Goal: Transaction & Acquisition: Purchase product/service

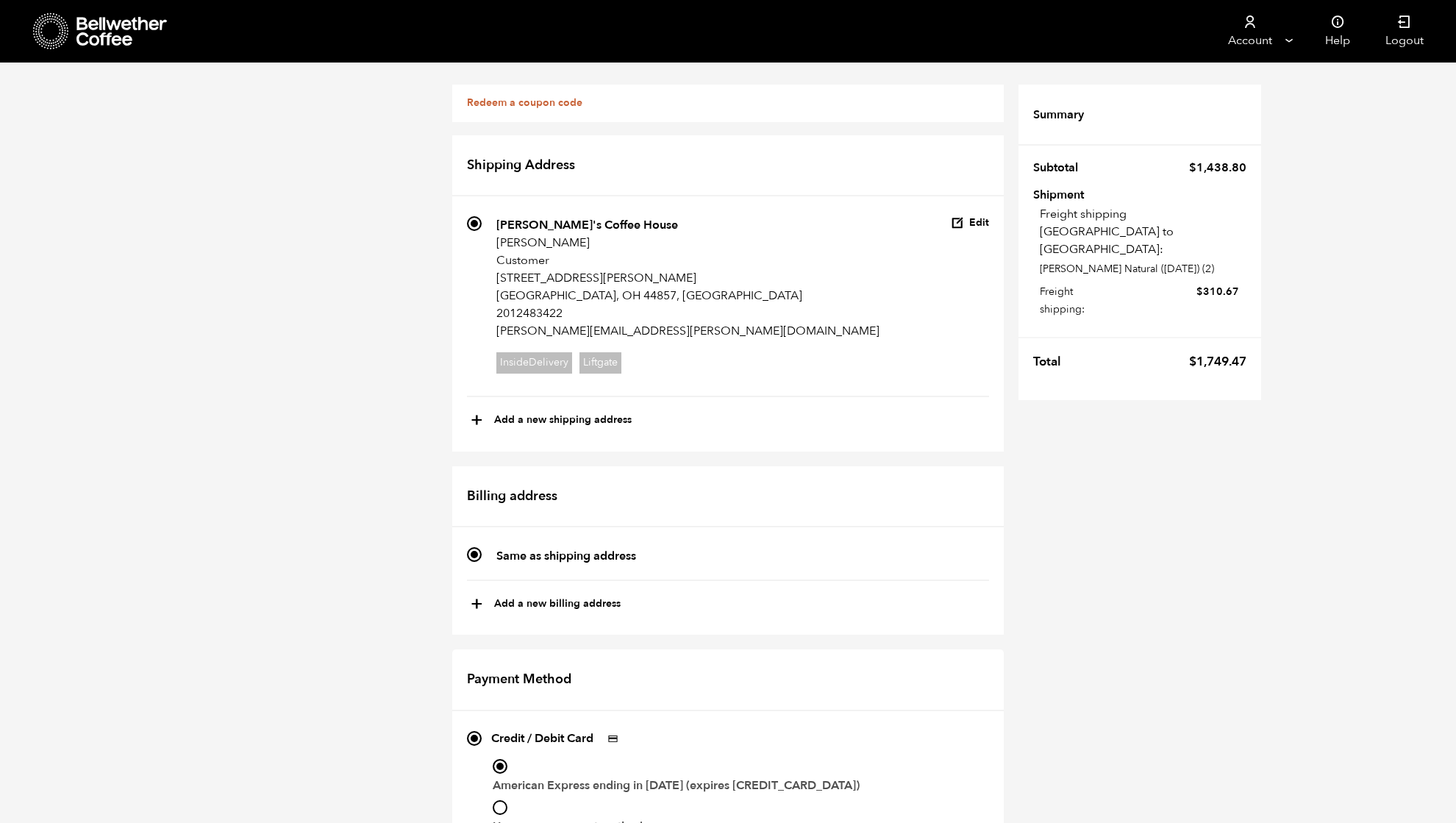
click at [102, 31] on icon at bounding box center [122, 31] width 92 height 29
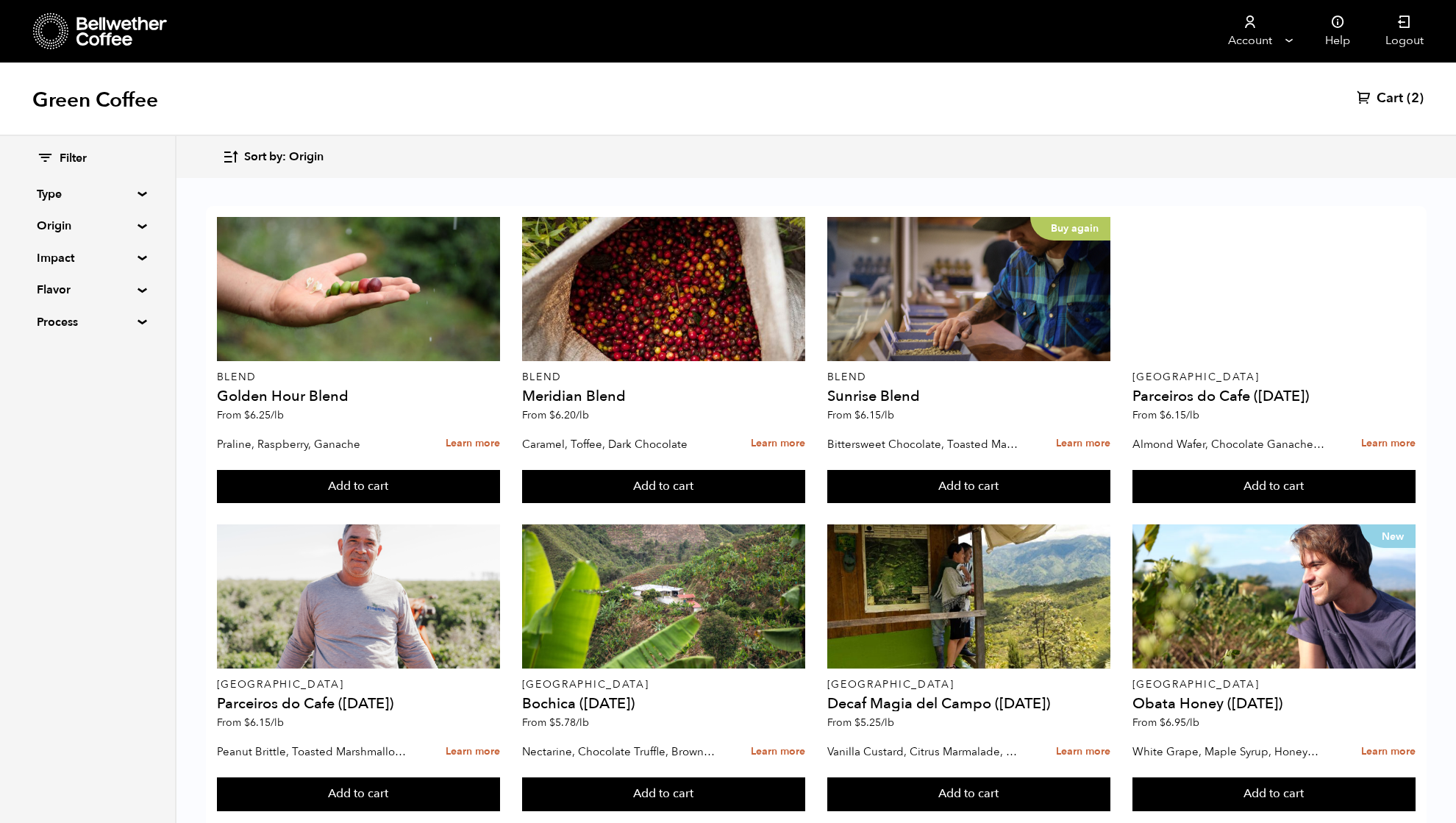
scroll to position [392, 0]
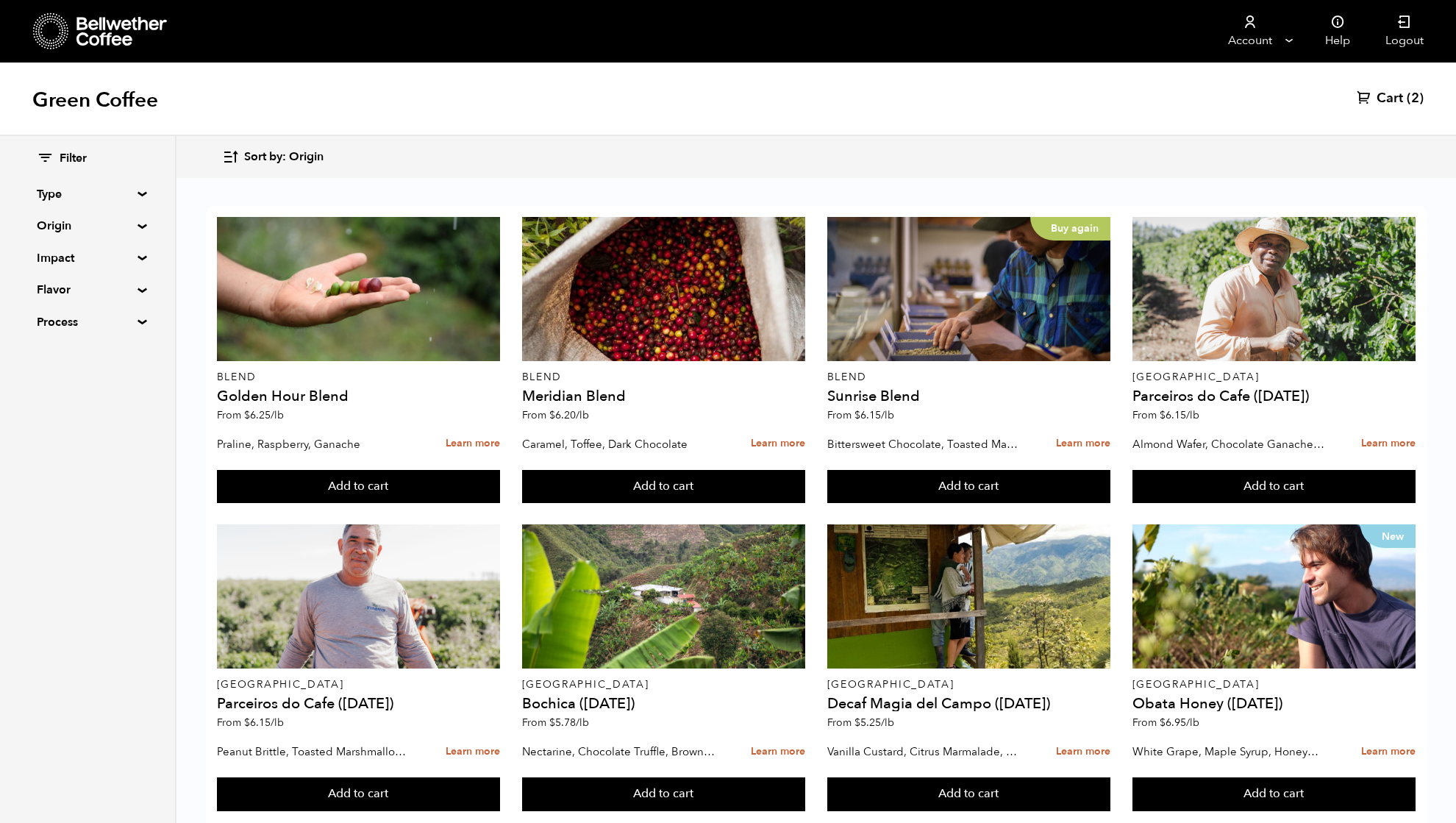
click at [43, 225] on summary "Origin" at bounding box center [87, 225] width 102 height 17
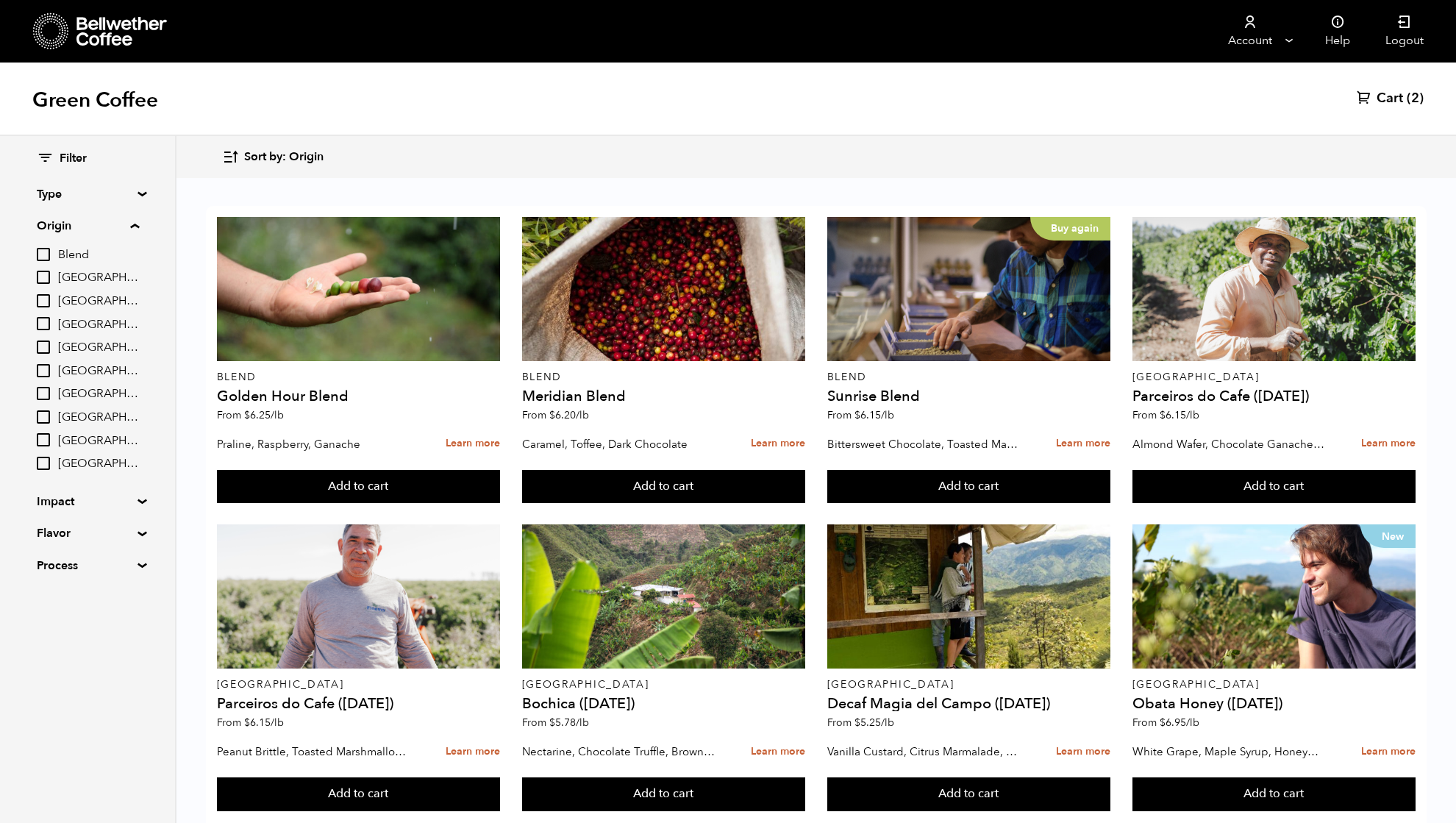
click at [44, 369] on input "[GEOGRAPHIC_DATA]" at bounding box center [43, 370] width 13 height 13
checkbox input "true"
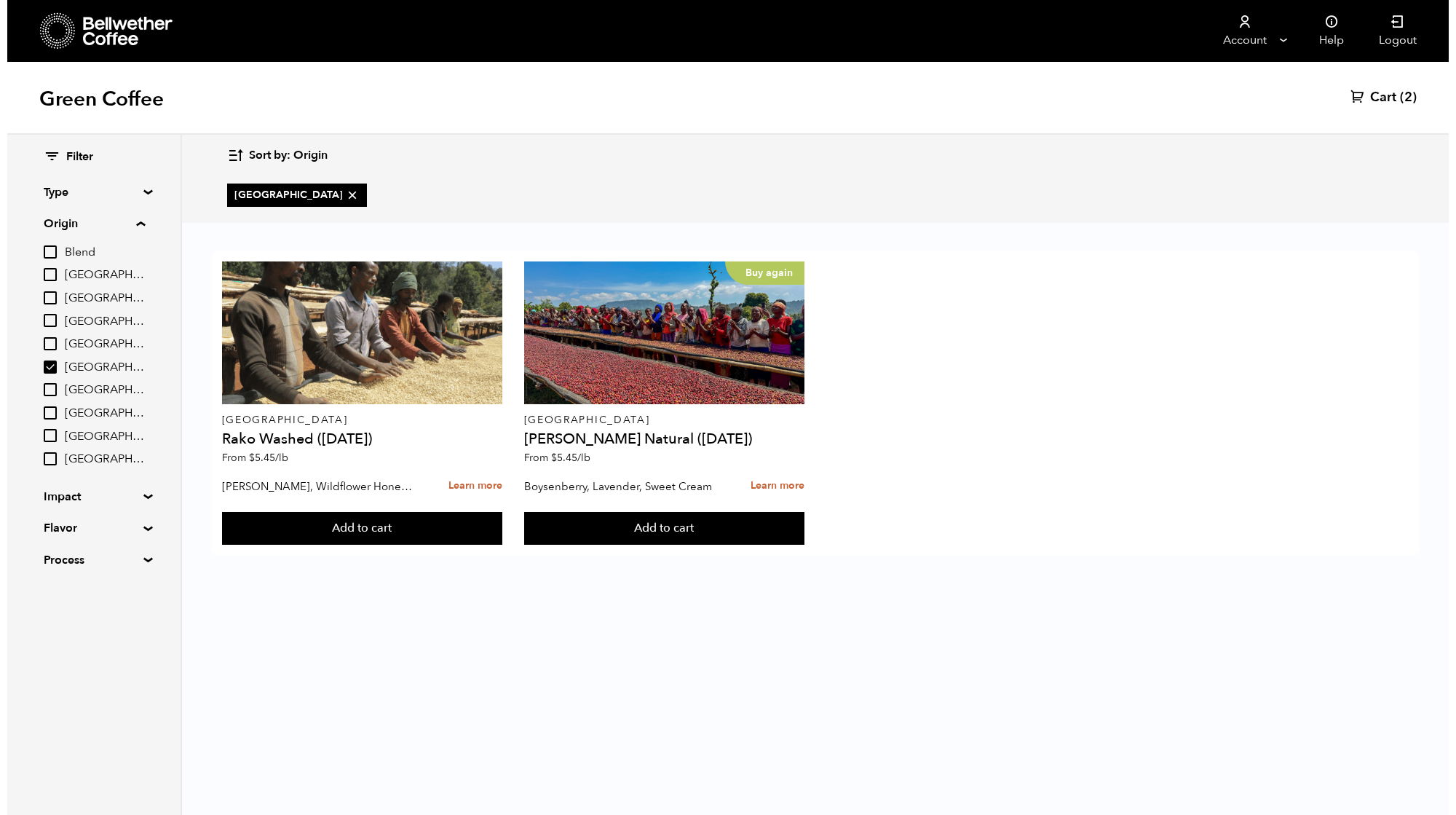
scroll to position [0, 0]
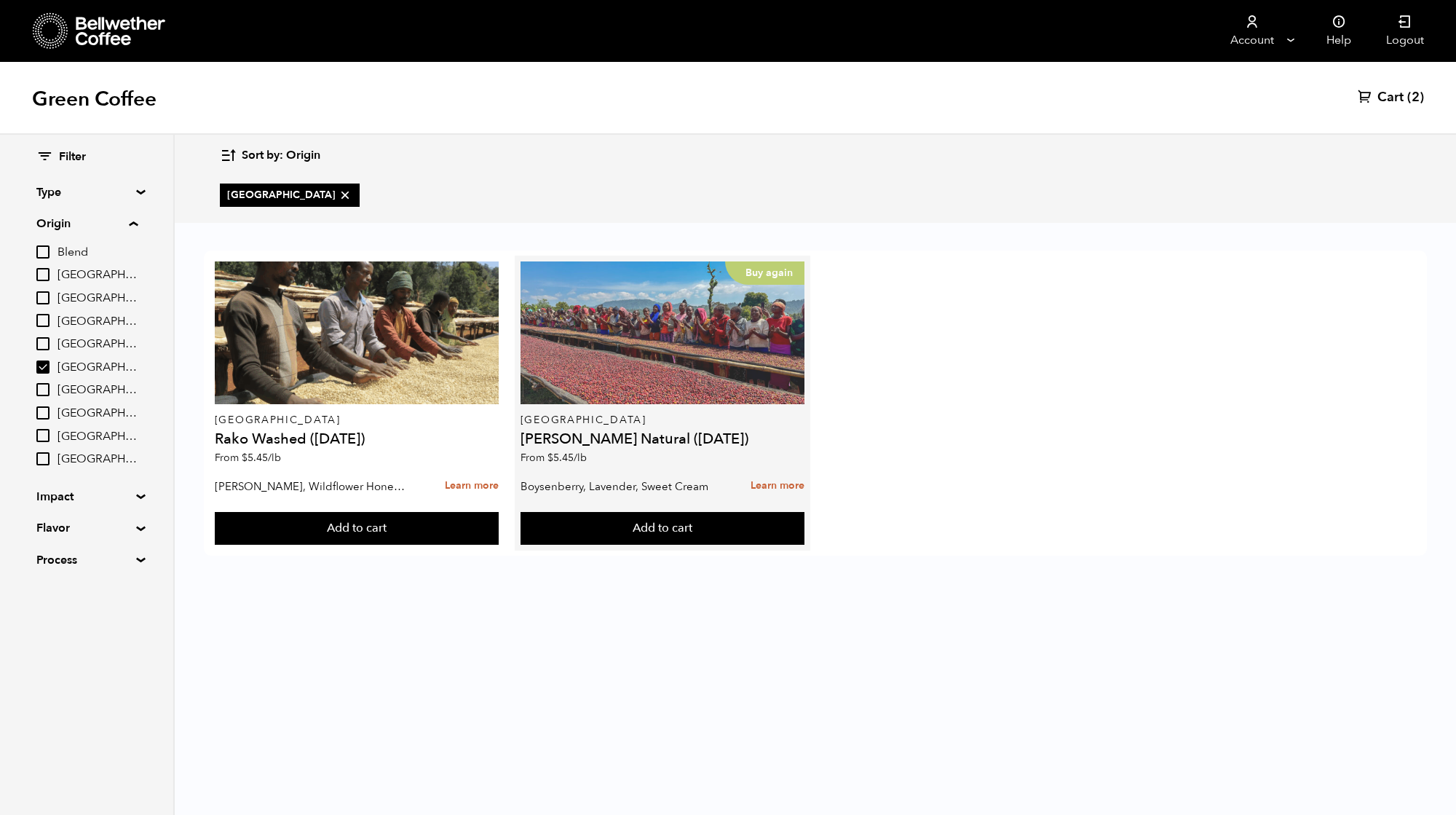
click at [605, 366] on div "Buy again" at bounding box center [662, 332] width 284 height 143
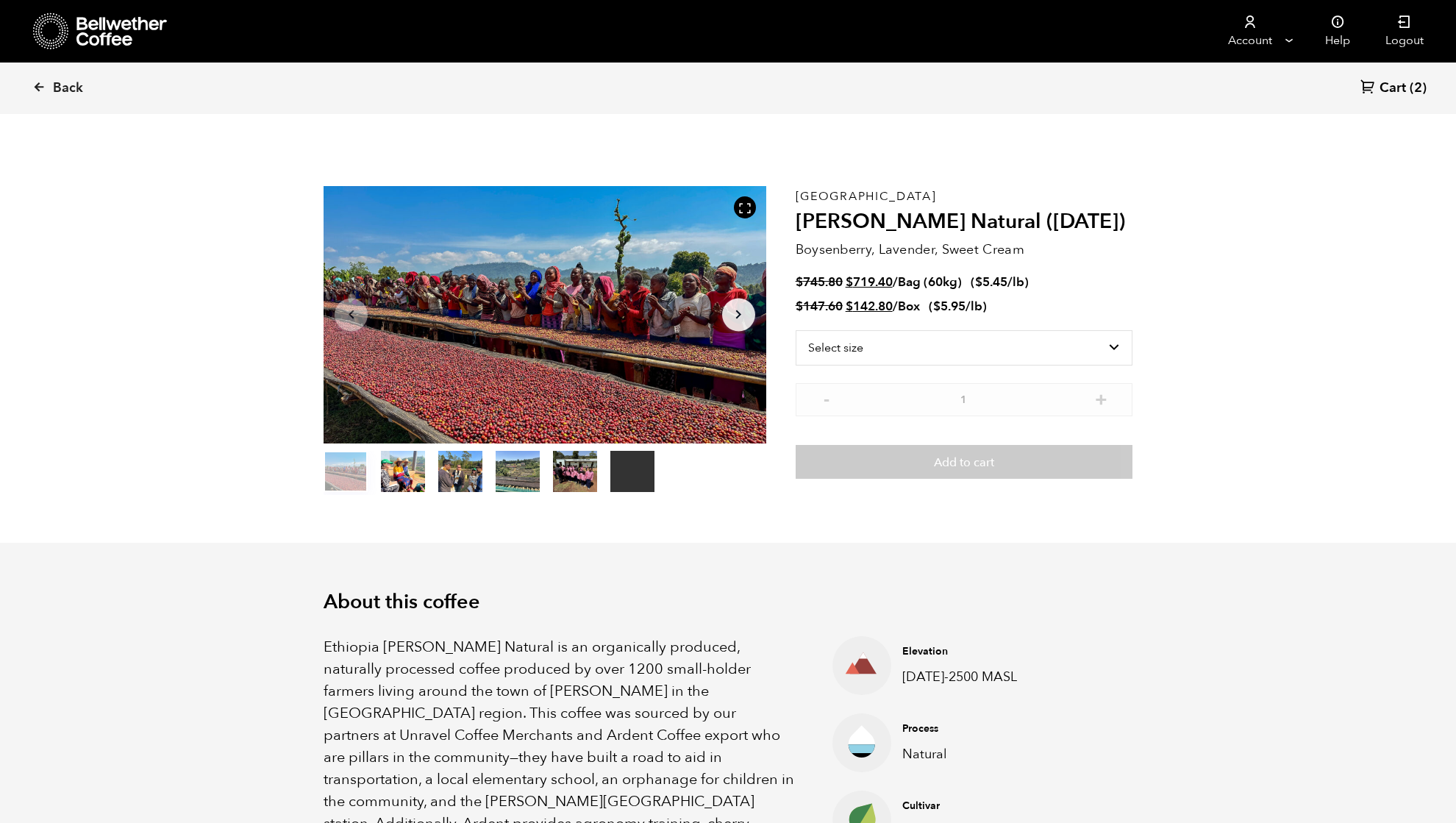
scroll to position [639, 783]
click at [915, 345] on select "Select size Bag (60kg) (132 lbs) Box (24 lbs)" at bounding box center [964, 348] width 337 height 36
drag, startPoint x: 1223, startPoint y: 302, endPoint x: 1214, endPoint y: 261, distance: 42.0
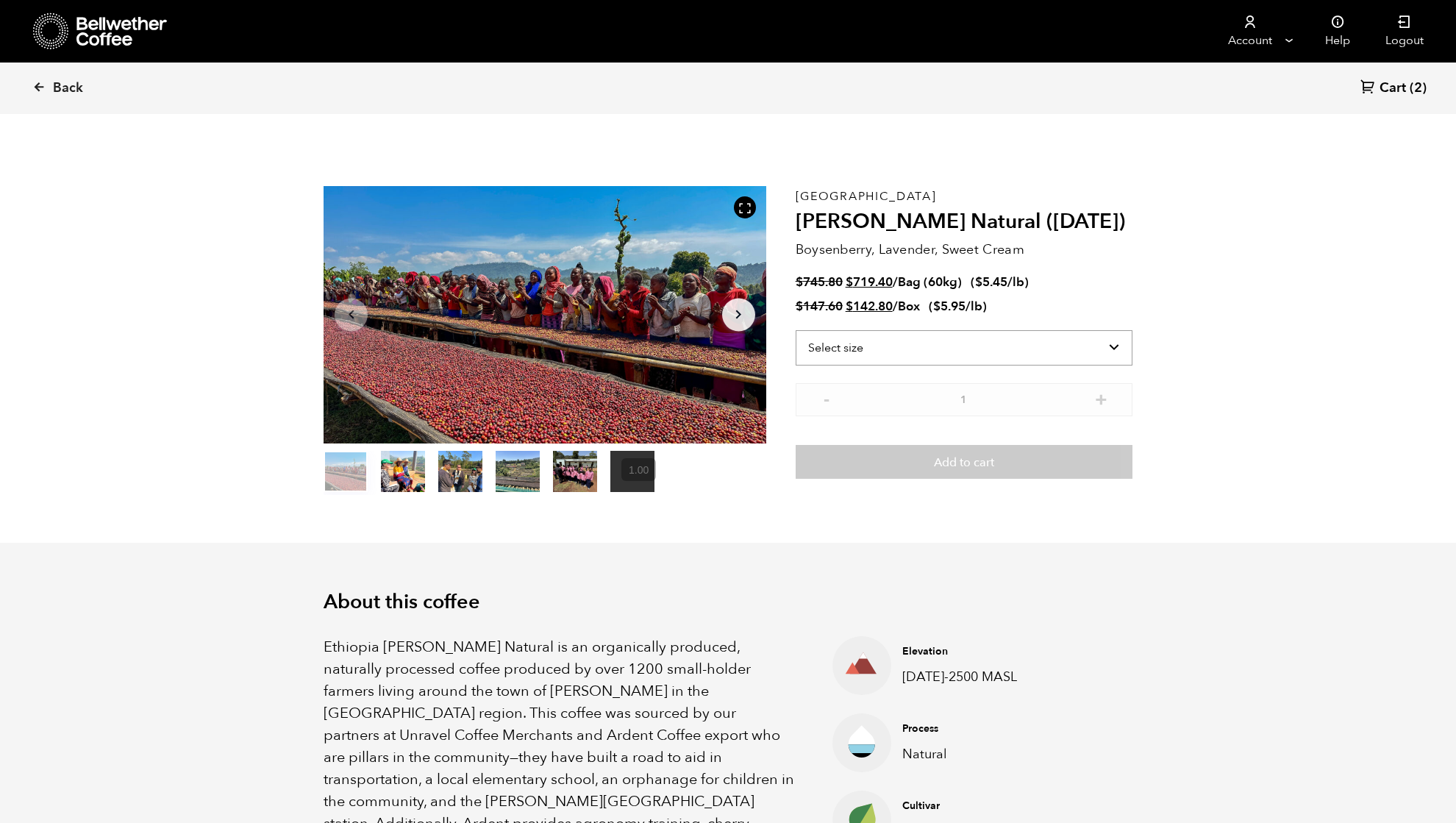
click at [1026, 345] on select "Select size Bag (60kg) (132 lbs) Box (24 lbs)" at bounding box center [964, 348] width 337 height 36
select select "bag-3"
click at [796, 330] on select "Select size Bag (60kg) (132 lbs) Box (24 lbs)" at bounding box center [964, 348] width 337 height 36
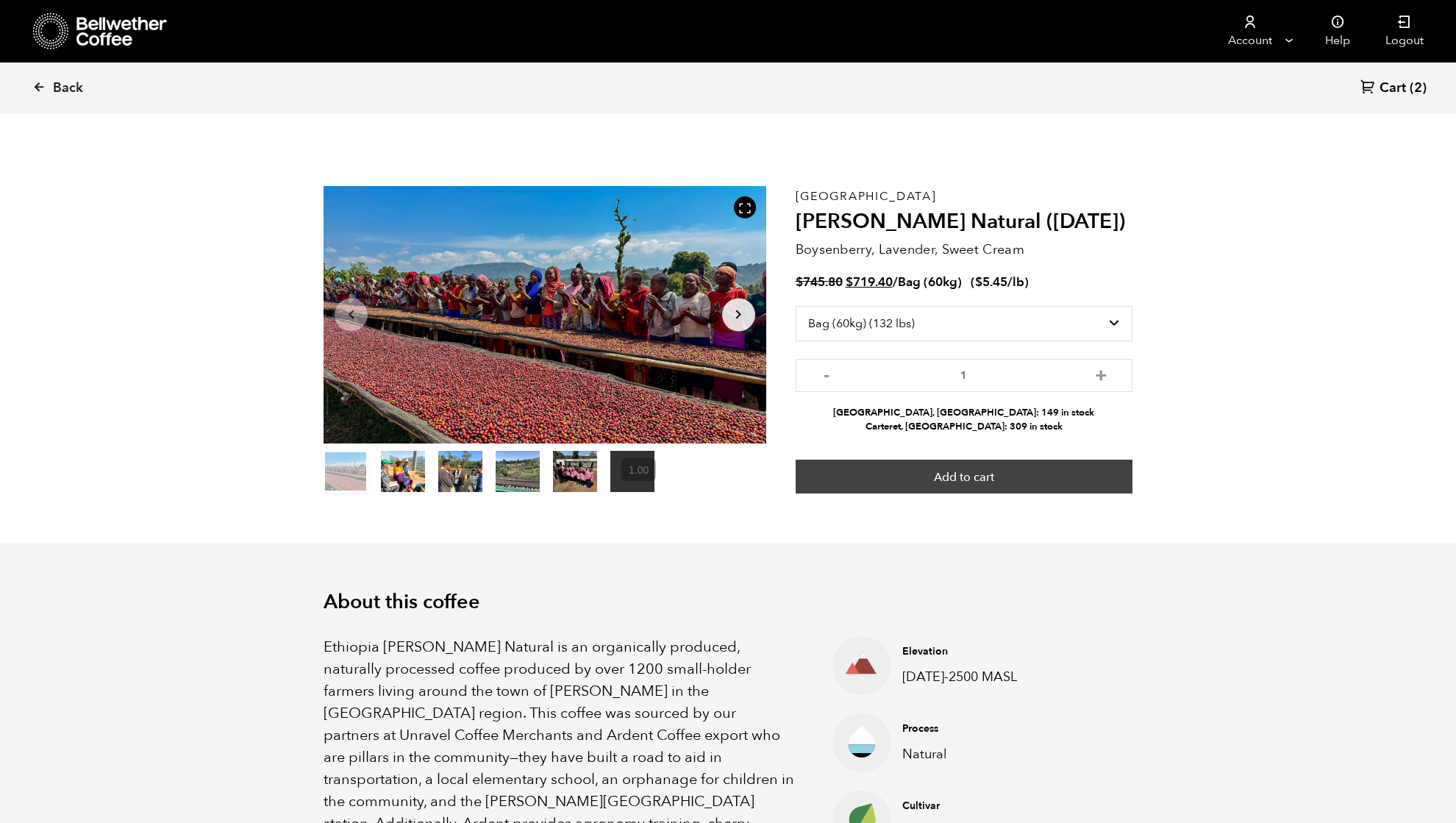
click at [974, 480] on button "Add to cart" at bounding box center [964, 476] width 337 height 34
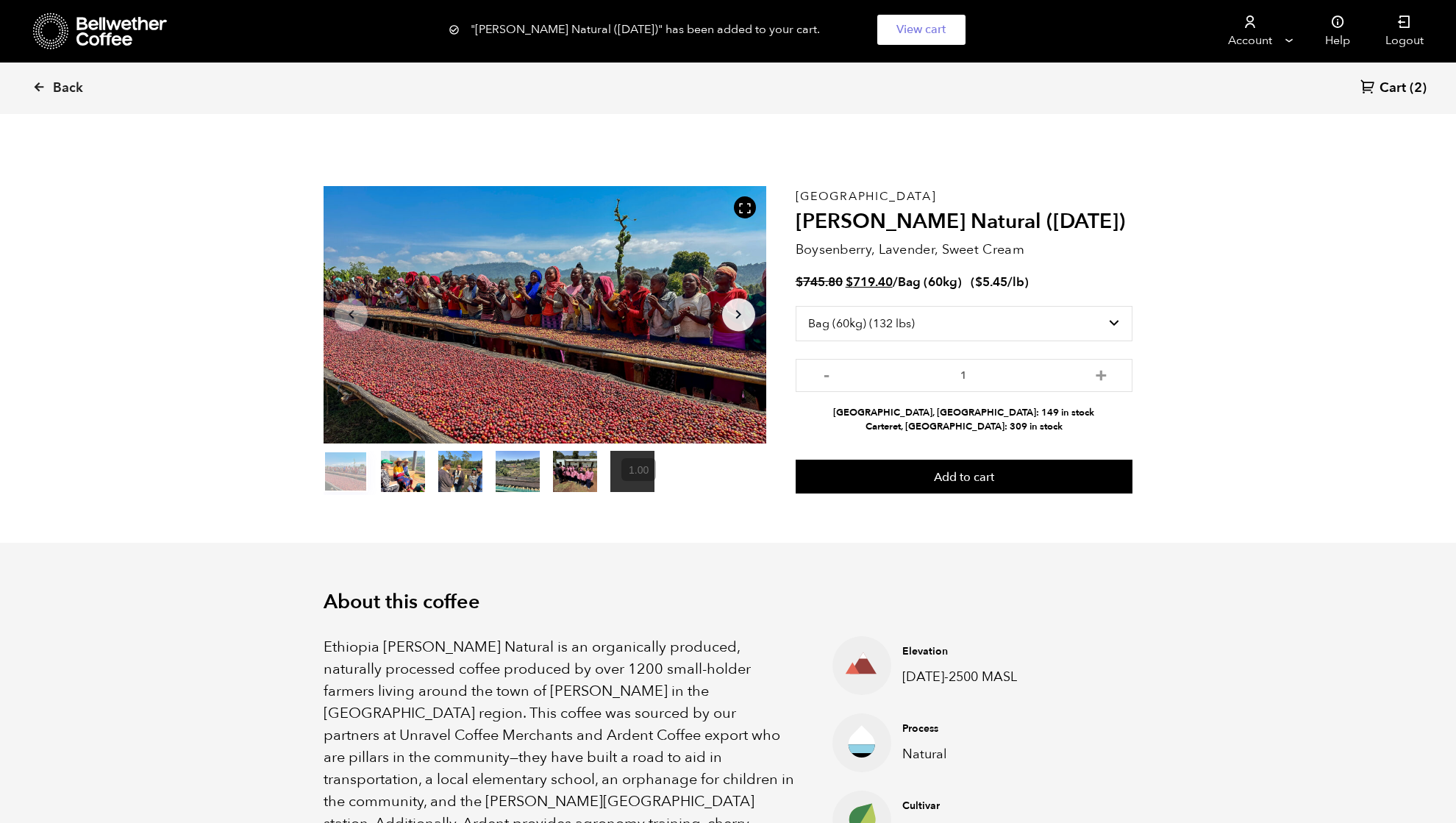
click at [1382, 89] on span "Cart" at bounding box center [1393, 88] width 27 height 17
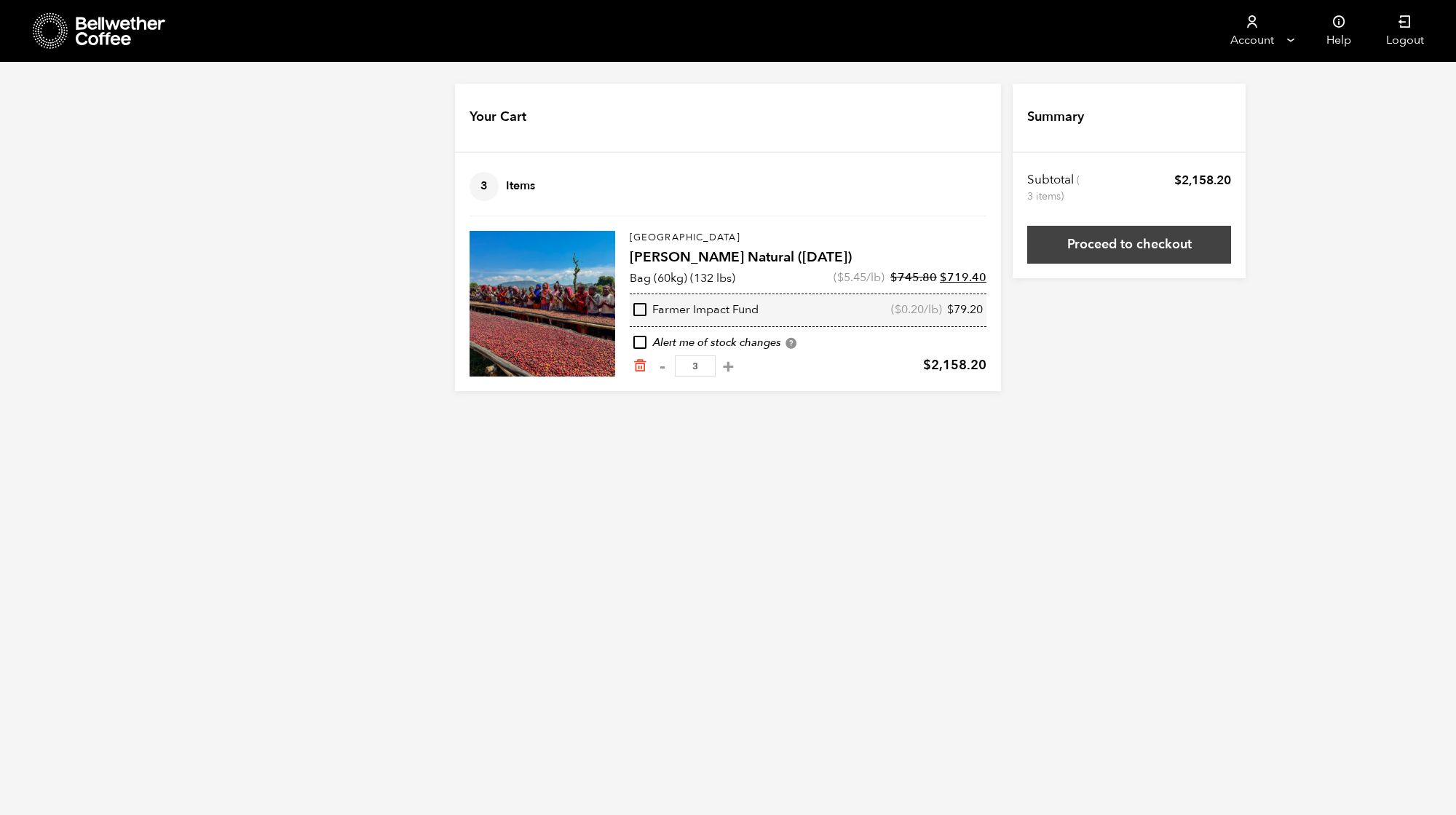
click at [1110, 250] on link "Proceed to checkout" at bounding box center [1129, 245] width 204 height 38
